Goal: Information Seeking & Learning: Compare options

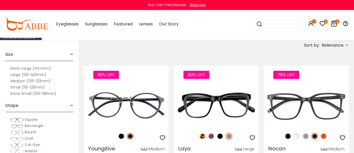
scroll to position [79, 0]
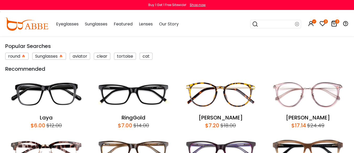
click at [265, 24] on input "search" at bounding box center [276, 24] width 37 height 8
type input "*****"
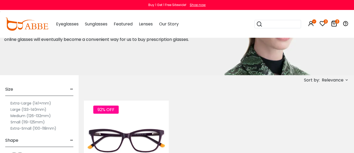
scroll to position [52, 0]
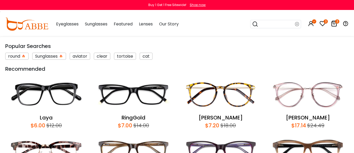
click at [268, 24] on input "search" at bounding box center [276, 24] width 37 height 8
type input "*****"
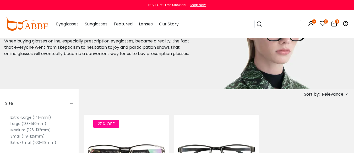
scroll to position [26, 0]
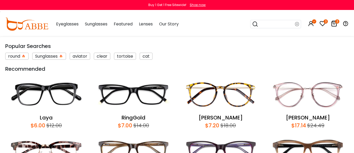
click at [270, 23] on input "search" at bounding box center [276, 24] width 37 height 8
type input "****"
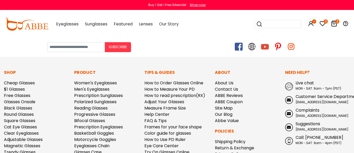
scroll to position [262, 0]
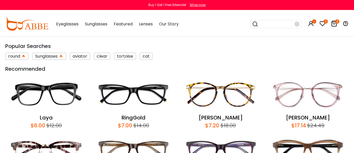
click at [266, 24] on input "search" at bounding box center [276, 24] width 37 height 8
type input "*******"
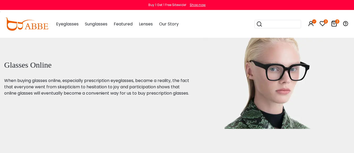
click at [265, 23] on input "search" at bounding box center [280, 24] width 37 height 8
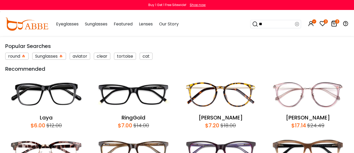
type input "***"
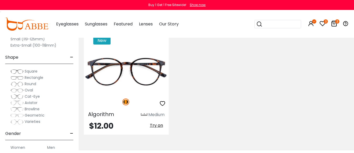
scroll to position [131, 0]
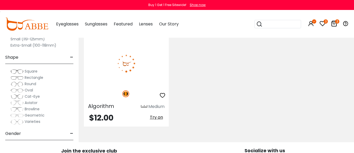
click at [129, 68] on img at bounding box center [126, 63] width 85 height 42
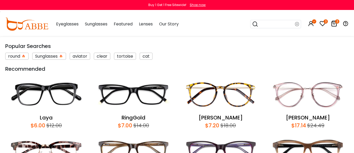
click at [268, 25] on input "search" at bounding box center [276, 24] width 37 height 8
type input "****"
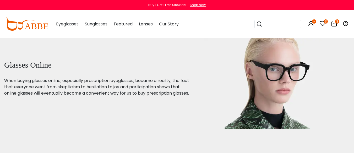
click at [321, 23] on icon at bounding box center [322, 23] width 6 height 6
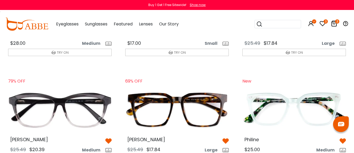
scroll to position [655, 0]
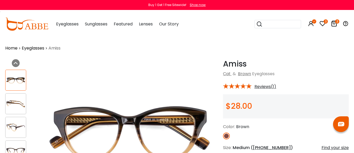
click at [6, 103] on img at bounding box center [15, 104] width 20 height 10
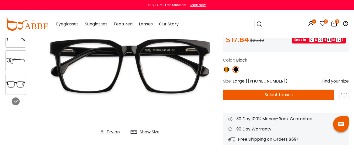
scroll to position [79, 0]
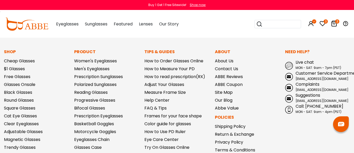
scroll to position [1126, 0]
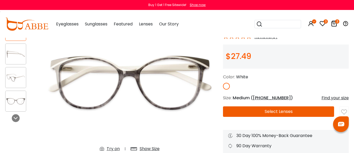
scroll to position [52, 0]
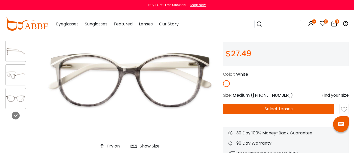
click at [17, 75] on img at bounding box center [15, 75] width 20 height 10
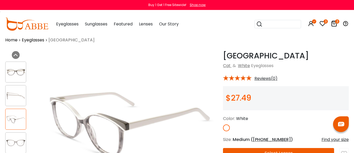
scroll to position [0, 0]
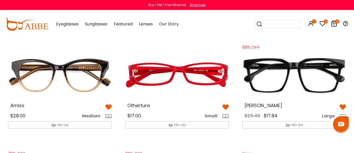
scroll to position [524, 0]
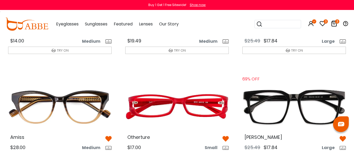
click at [198, 29] on img at bounding box center [177, 1] width 112 height 56
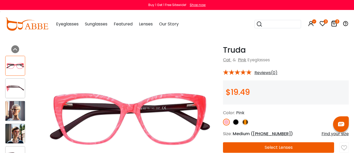
scroll to position [26, 0]
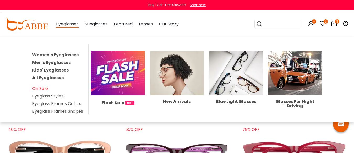
scroll to position [157, 0]
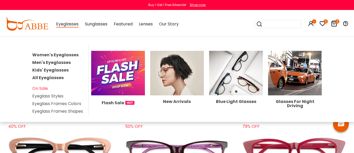
click at [60, 65] on link "Men's Eyeglasses" at bounding box center [51, 62] width 38 height 6
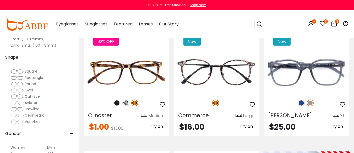
scroll to position [131, 0]
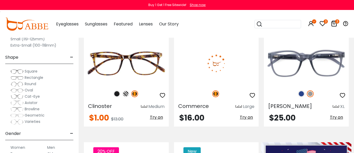
click at [230, 75] on img at bounding box center [216, 63] width 85 height 42
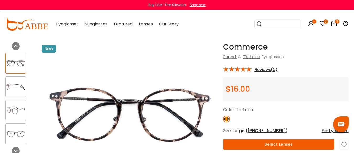
scroll to position [26, 0]
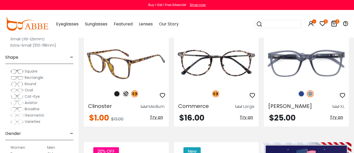
click at [125, 97] on img at bounding box center [125, 93] width 7 height 7
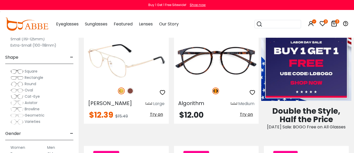
scroll to position [262, 0]
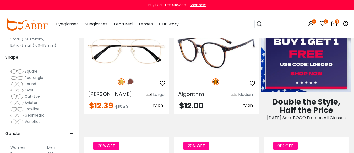
click at [218, 73] on img at bounding box center [216, 51] width 85 height 42
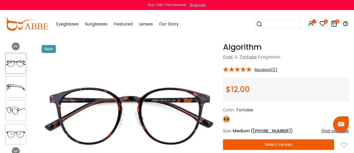
scroll to position [26, 0]
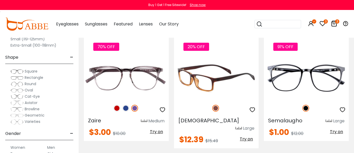
scroll to position [393, 0]
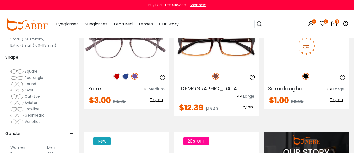
click at [303, 67] on img at bounding box center [306, 46] width 85 height 42
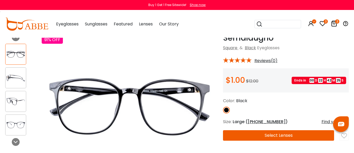
scroll to position [26, 0]
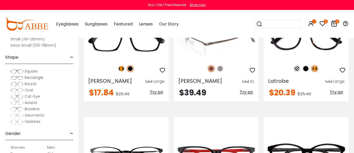
scroll to position [916, 0]
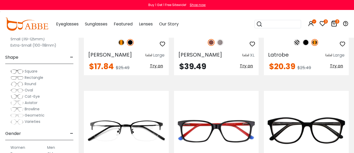
click at [306, 33] on img at bounding box center [306, 12] width 85 height 42
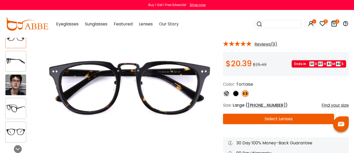
scroll to position [52, 0]
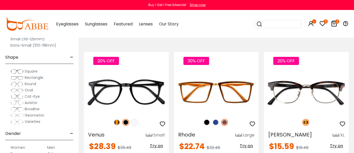
scroll to position [1335, 0]
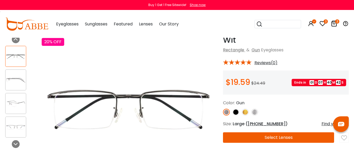
scroll to position [26, 0]
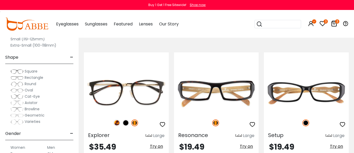
scroll to position [1597, 0]
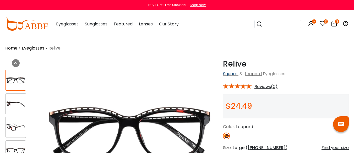
scroll to position [26, 0]
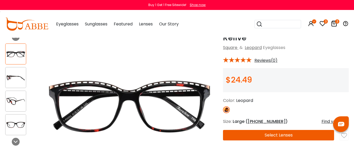
click at [15, 100] on img at bounding box center [15, 101] width 20 height 10
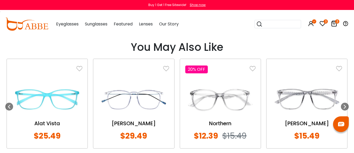
scroll to position [419, 0]
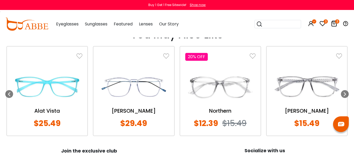
click at [295, 95] on img at bounding box center [306, 86] width 70 height 35
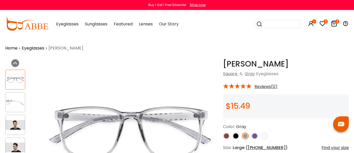
scroll to position [26, 0]
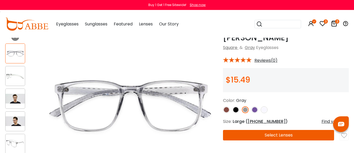
click at [14, 78] on img at bounding box center [14, 76] width 19 height 10
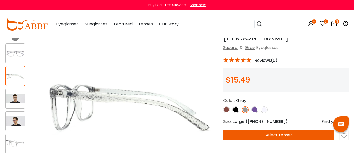
click at [256, 113] on img at bounding box center [254, 109] width 7 height 7
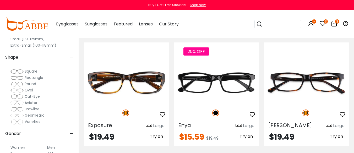
scroll to position [1728, 0]
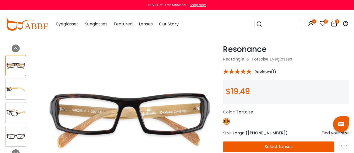
scroll to position [26, 0]
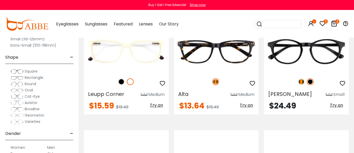
scroll to position [2121, 0]
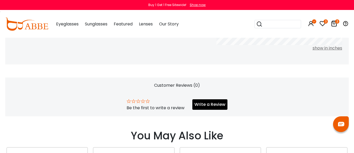
scroll to position [314, 0]
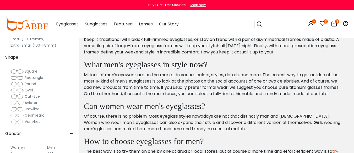
scroll to position [2644, 0]
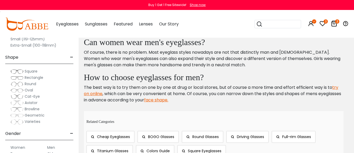
scroll to position [2723, 0]
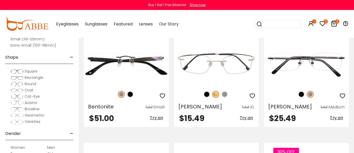
scroll to position [262, 0]
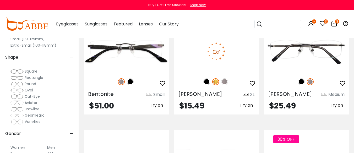
click at [225, 85] on img at bounding box center [224, 81] width 7 height 7
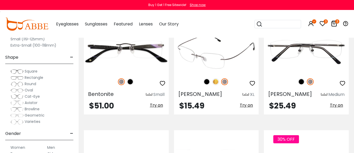
click at [204, 85] on img at bounding box center [206, 81] width 7 height 7
click at [207, 73] on img at bounding box center [216, 51] width 85 height 42
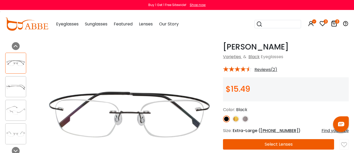
scroll to position [26, 0]
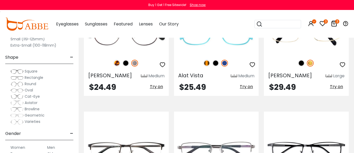
scroll to position [524, 0]
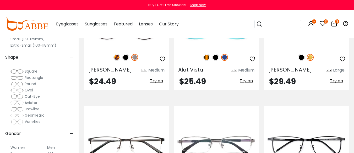
click at [300, 61] on img at bounding box center [301, 57] width 7 height 7
click at [305, 48] on img at bounding box center [306, 27] width 85 height 42
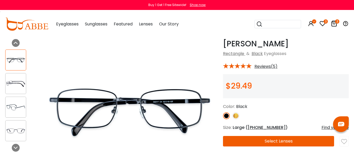
scroll to position [26, 0]
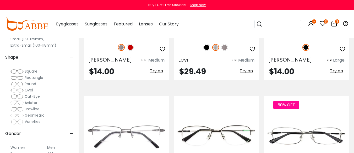
scroll to position [916, 0]
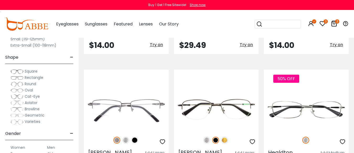
click at [225, 25] on img at bounding box center [224, 21] width 7 height 7
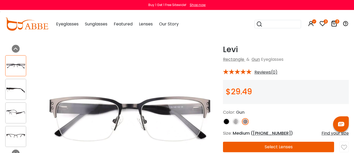
scroll to position [26, 0]
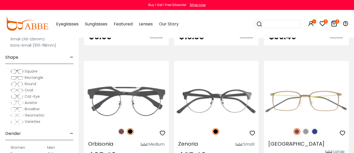
scroll to position [1178, 0]
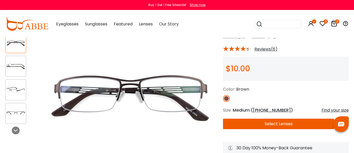
scroll to position [52, 0]
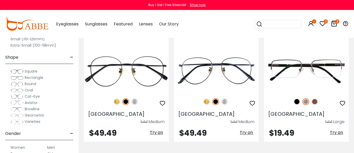
scroll to position [1597, 0]
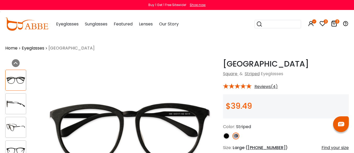
scroll to position [26, 0]
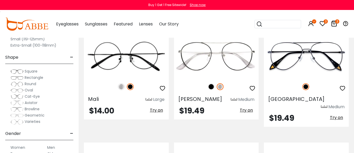
scroll to position [1728, 0]
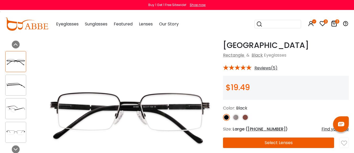
scroll to position [52, 0]
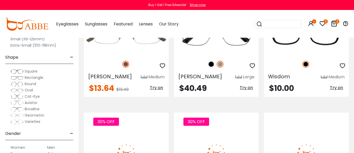
scroll to position [1990, 0]
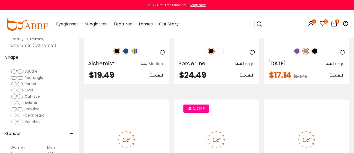
scroll to position [2382, 0]
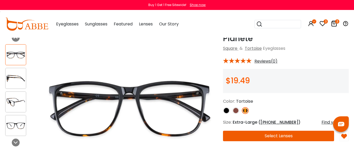
scroll to position [26, 0]
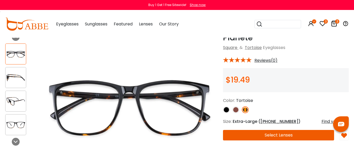
click at [236, 113] on img at bounding box center [235, 109] width 7 height 7
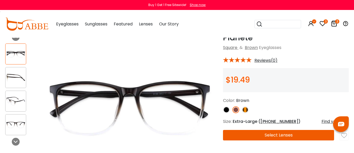
click at [226, 113] on img at bounding box center [226, 109] width 7 height 7
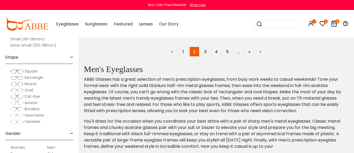
scroll to position [2513, 0]
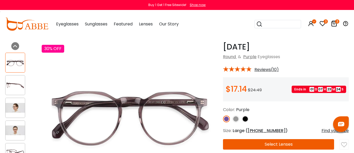
scroll to position [26, 0]
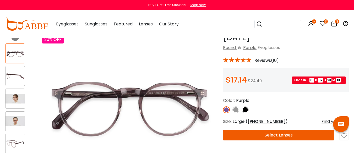
click at [236, 113] on img at bounding box center [235, 109] width 7 height 7
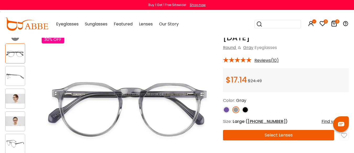
click at [20, 123] on img at bounding box center [14, 121] width 19 height 10
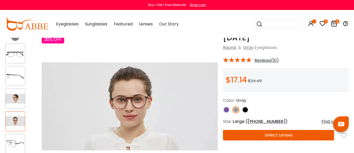
click at [20, 101] on img at bounding box center [14, 99] width 19 height 10
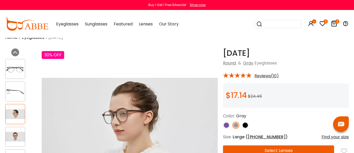
scroll to position [0, 0]
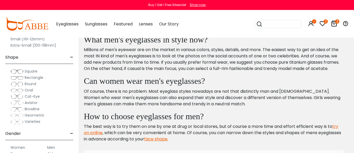
scroll to position [2670, 0]
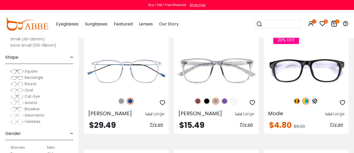
scroll to position [367, 0]
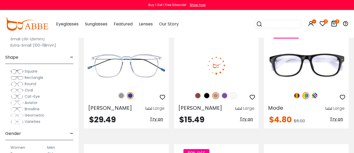
click at [206, 99] on img at bounding box center [206, 95] width 7 height 7
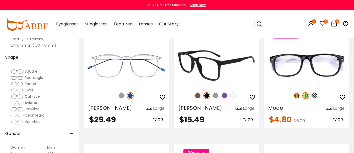
click at [196, 99] on img at bounding box center [197, 95] width 7 height 7
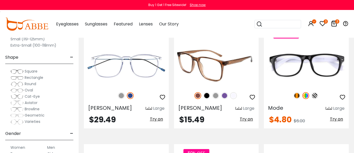
click at [204, 87] on img at bounding box center [216, 65] width 85 height 42
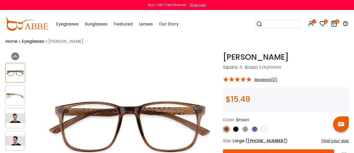
scroll to position [26, 0]
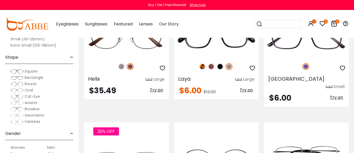
scroll to position [524, 0]
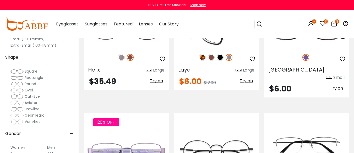
click at [210, 61] on img at bounding box center [211, 57] width 7 height 7
click at [218, 48] on img at bounding box center [216, 27] width 85 height 42
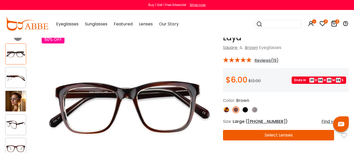
scroll to position [52, 0]
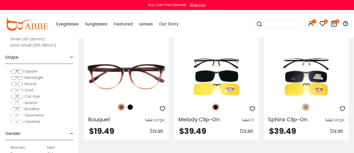
scroll to position [1204, 0]
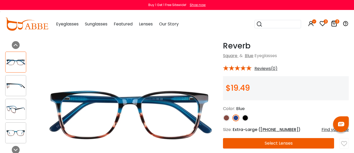
scroll to position [26, 0]
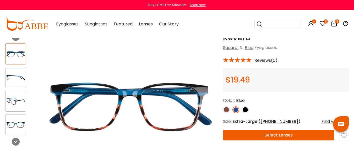
click at [225, 113] on img at bounding box center [226, 109] width 7 height 7
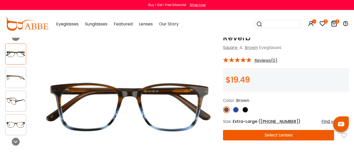
click at [244, 113] on img at bounding box center [245, 109] width 7 height 7
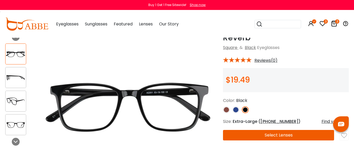
click at [236, 113] on img at bounding box center [235, 109] width 7 height 7
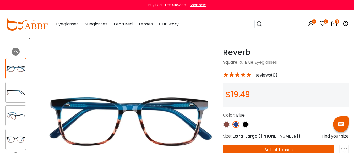
scroll to position [0, 0]
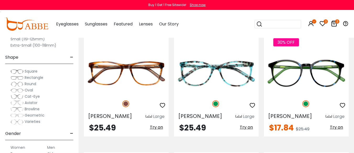
scroll to position [1571, 0]
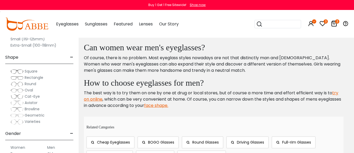
scroll to position [2697, 0]
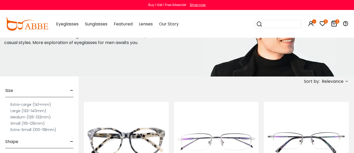
scroll to position [105, 0]
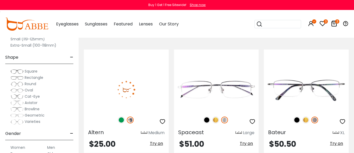
click at [120, 123] on img at bounding box center [121, 120] width 7 height 7
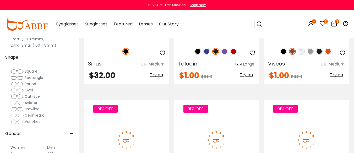
scroll to position [1964, 0]
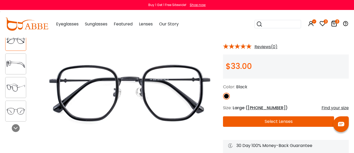
scroll to position [52, 0]
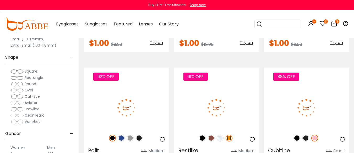
scroll to position [2252, 0]
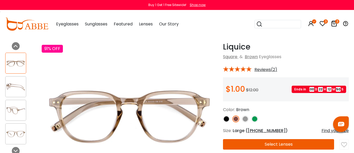
scroll to position [26, 0]
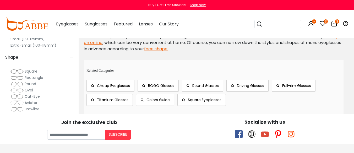
scroll to position [2697, 0]
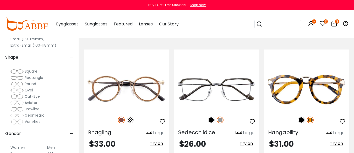
scroll to position [1309, 0]
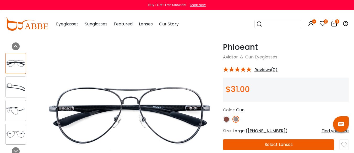
scroll to position [26, 0]
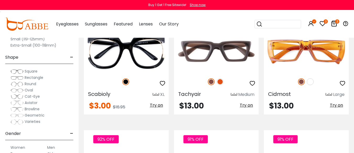
scroll to position [1466, 0]
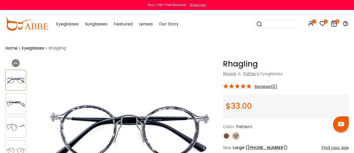
scroll to position [26, 0]
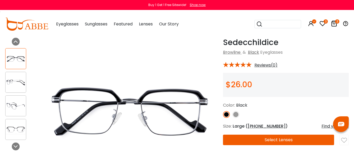
scroll to position [26, 0]
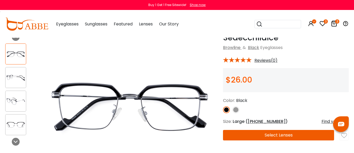
click at [235, 113] on img at bounding box center [235, 109] width 7 height 7
